Goal: Information Seeking & Learning: Understand process/instructions

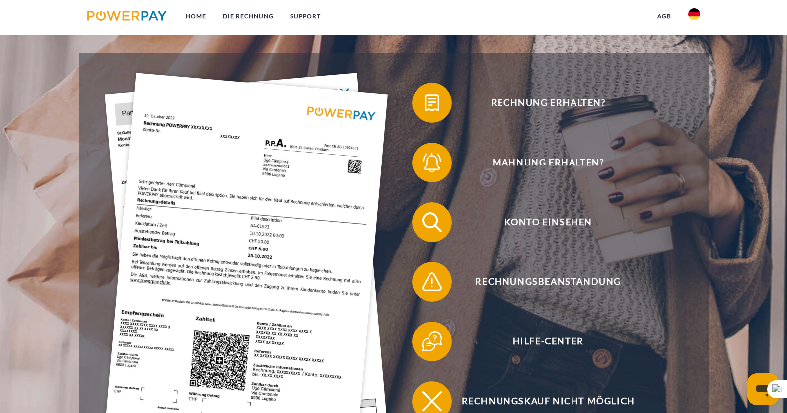
scroll to position [199, 0]
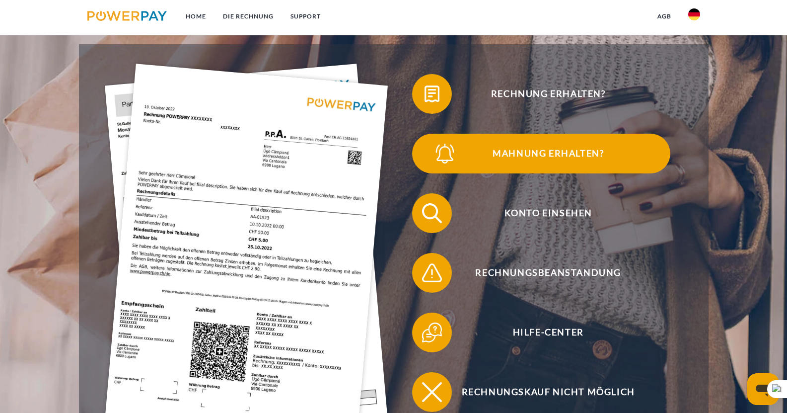
click at [589, 154] on span "Mahnung erhalten?" at bounding box center [548, 154] width 243 height 40
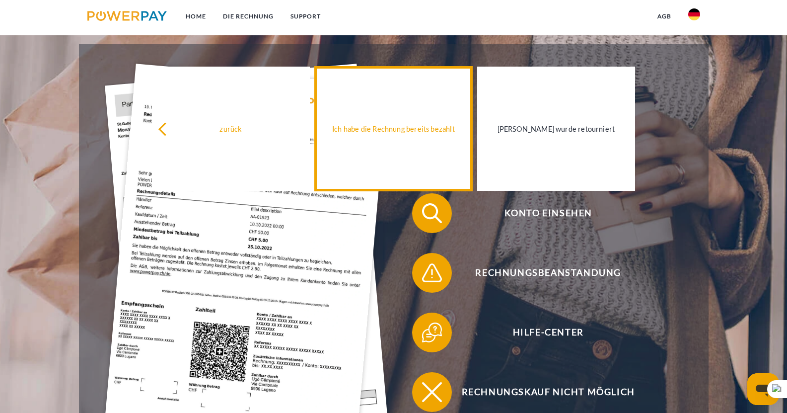
click at [377, 144] on link "Ich habe die Rechnung bereits bezahlt" at bounding box center [393, 129] width 157 height 124
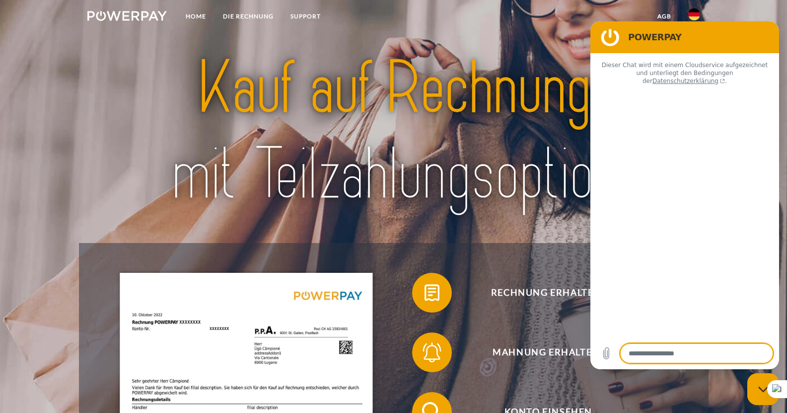
type textarea "*"
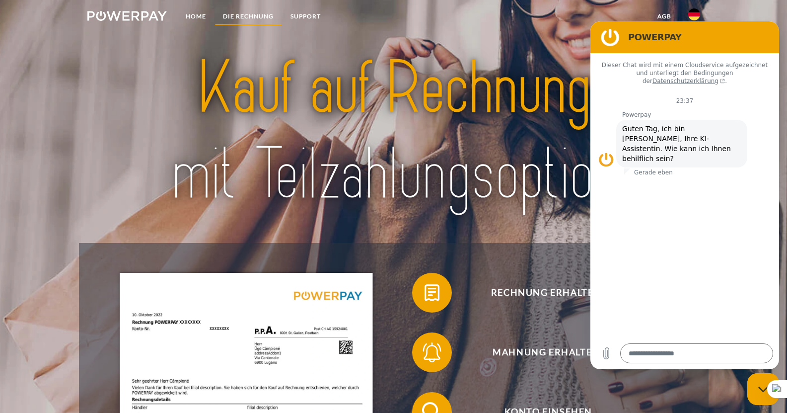
click at [255, 24] on link "DIE RECHNUNG" at bounding box center [249, 16] width 68 height 18
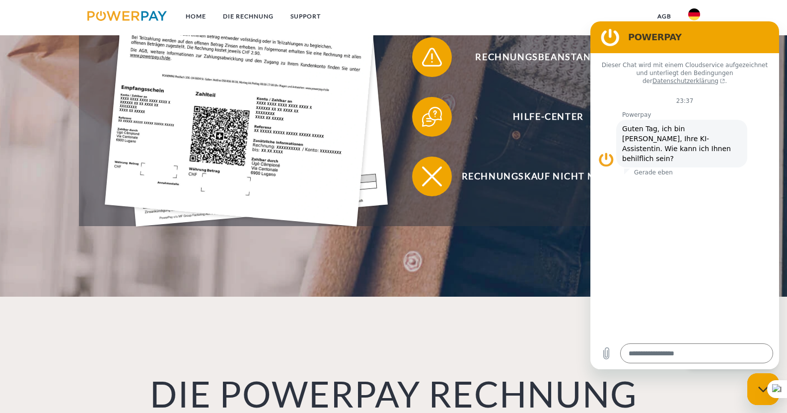
scroll to position [414, 0]
click at [673, 10] on link "agb" at bounding box center [664, 16] width 31 height 18
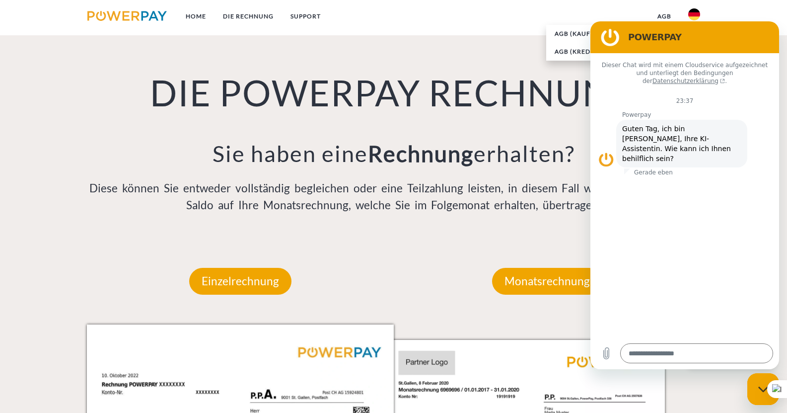
scroll to position [861, 0]
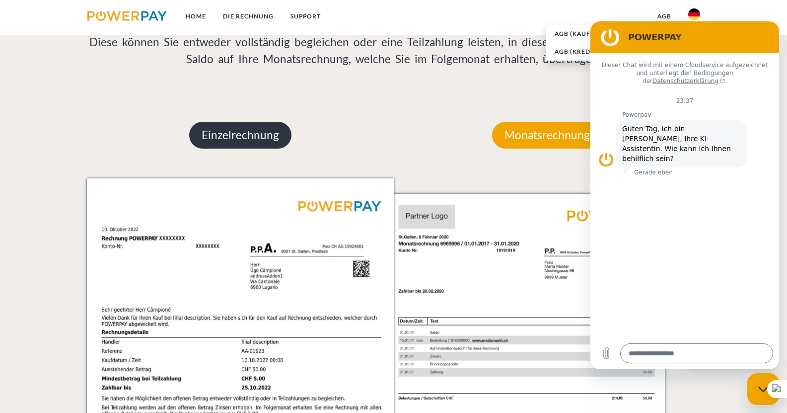
click at [246, 133] on p "Einzelrechnung" at bounding box center [240, 135] width 102 height 27
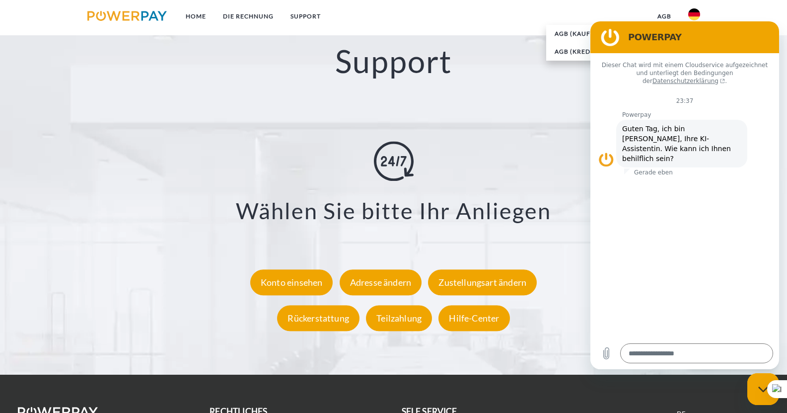
scroll to position [1755, 0]
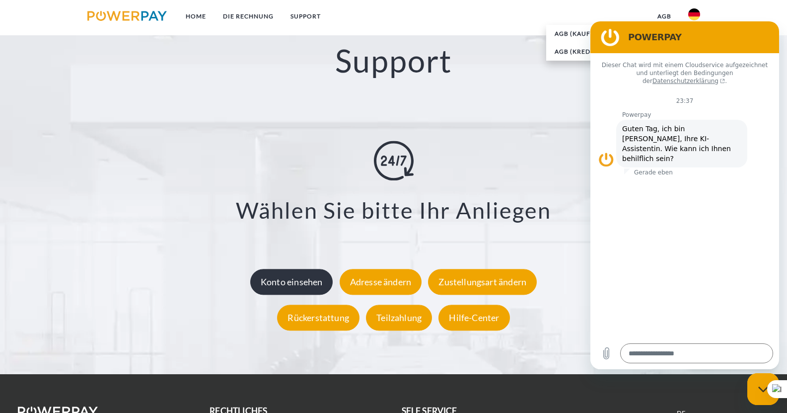
click at [320, 289] on div "Konto einsehen" at bounding box center [291, 282] width 83 height 26
